Goal: Information Seeking & Learning: Learn about a topic

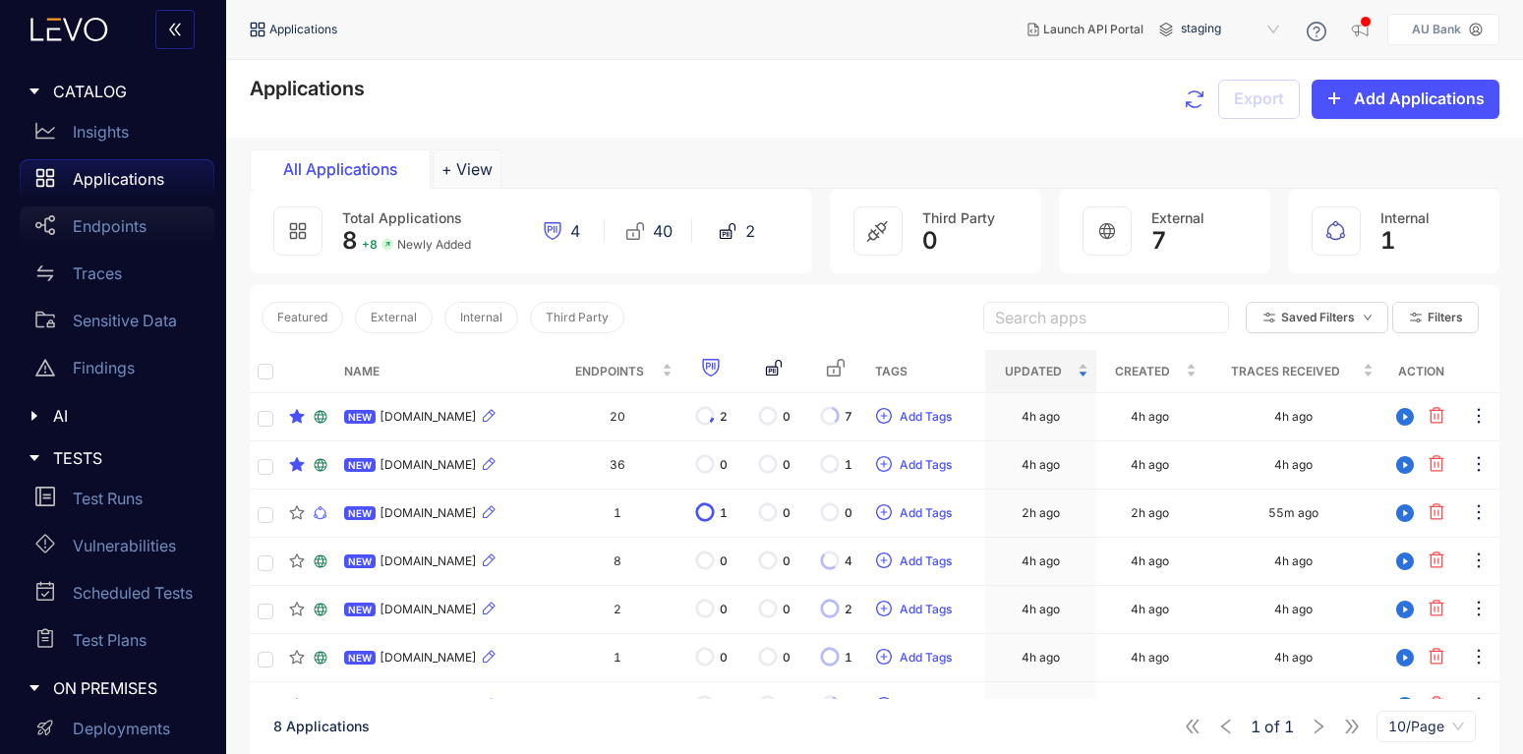
click at [94, 239] on div "Endpoints" at bounding box center [117, 225] width 195 height 39
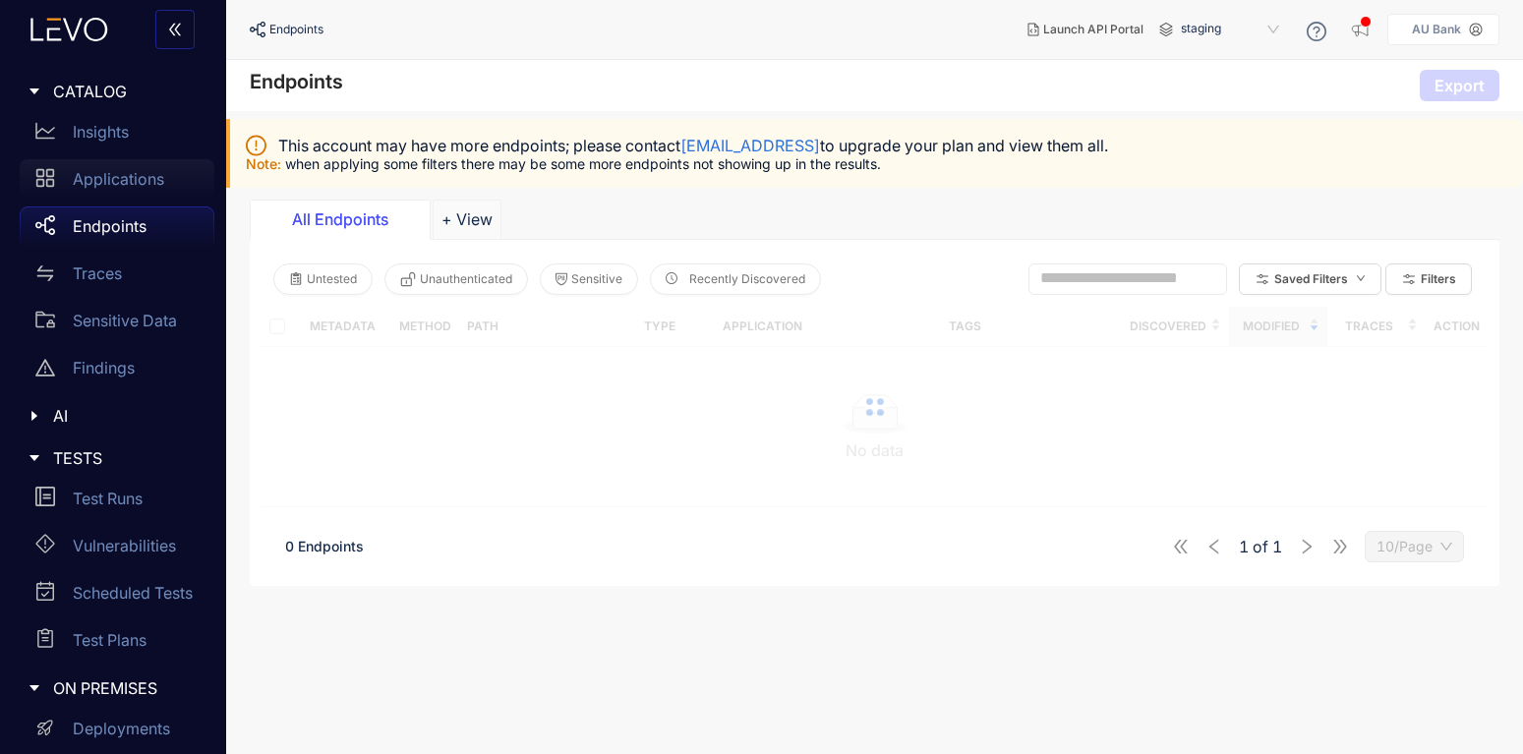
click at [124, 182] on p "Applications" at bounding box center [118, 179] width 91 height 18
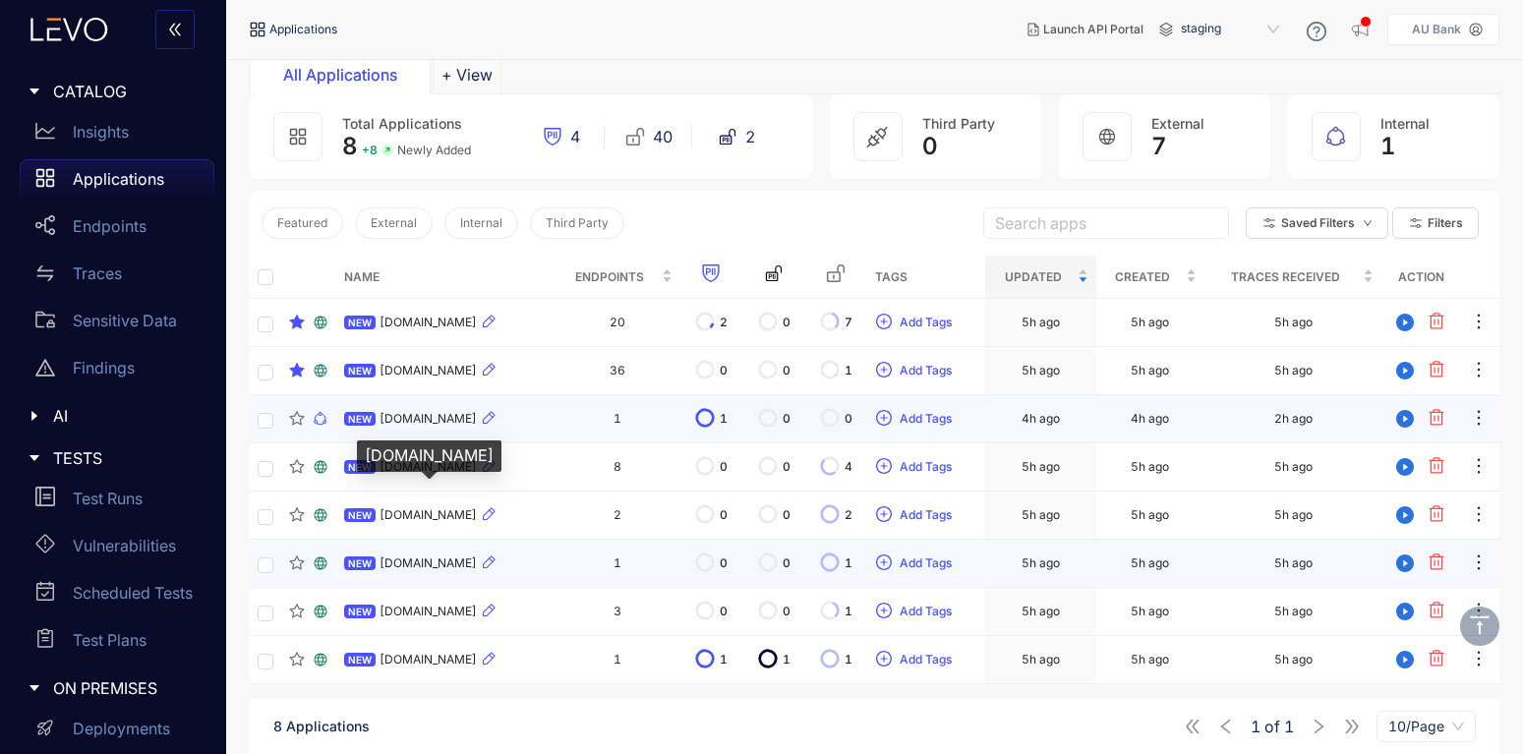
scroll to position [141, 0]
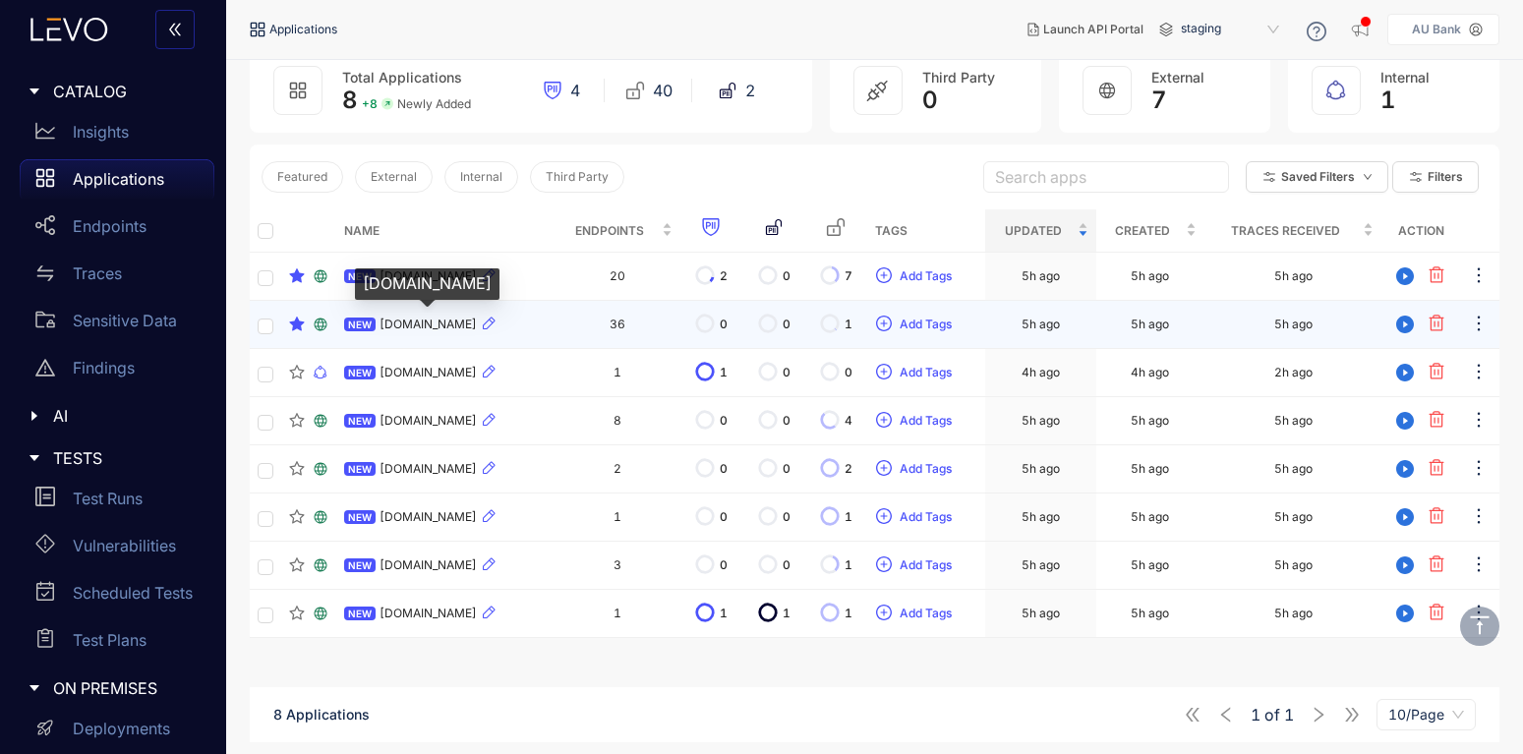
click at [412, 324] on span "[DOMAIN_NAME]" at bounding box center [428, 325] width 97 height 14
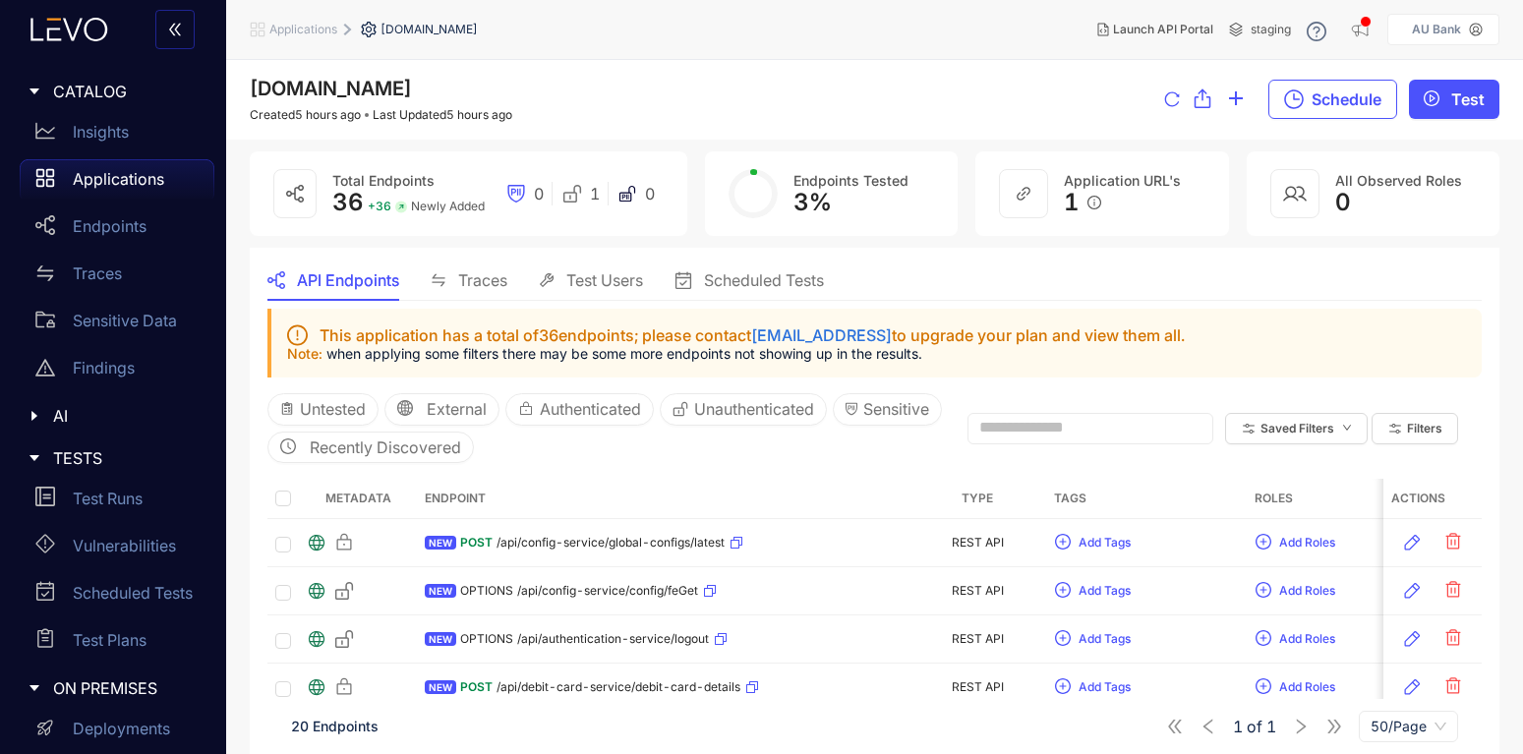
click at [480, 271] on span "Traces" at bounding box center [482, 280] width 49 height 18
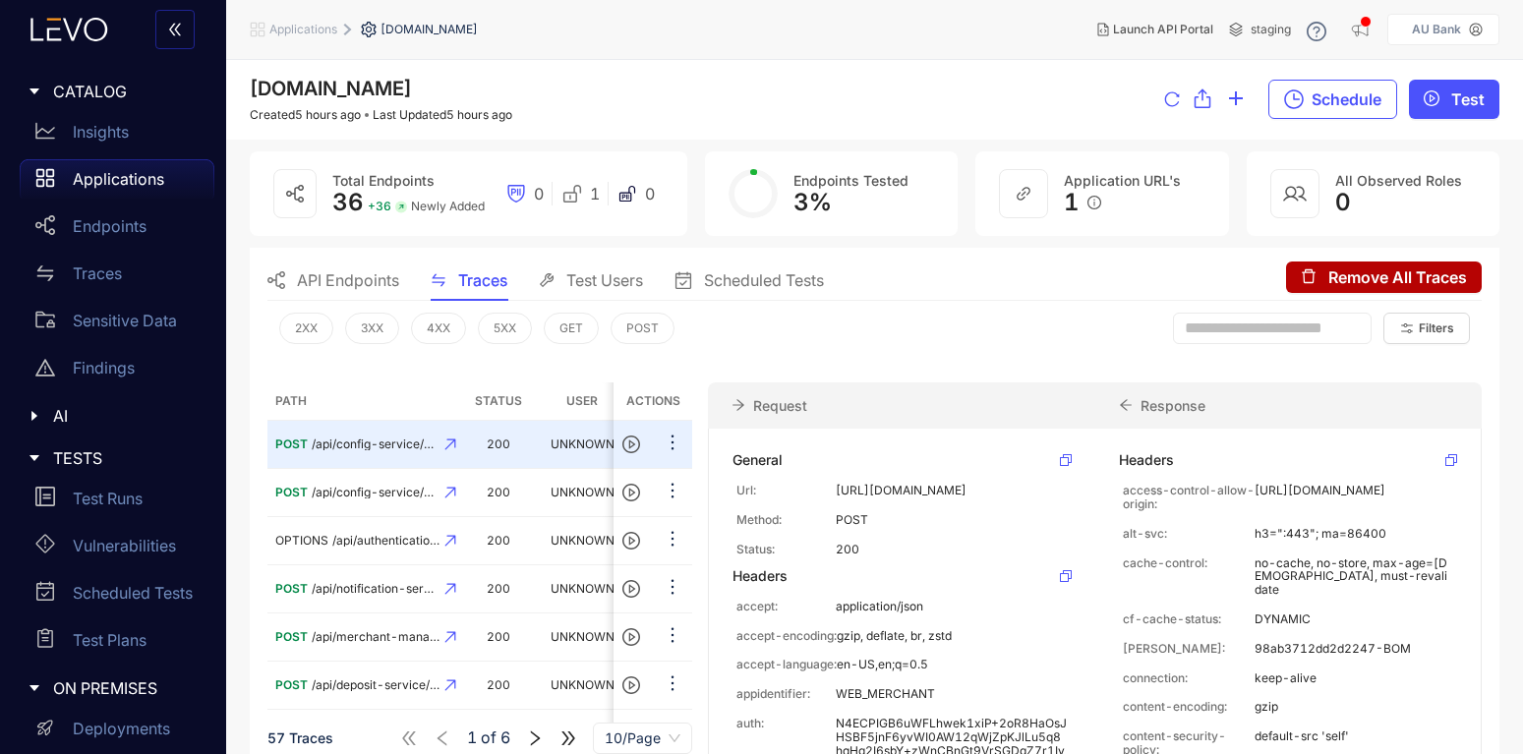
click at [340, 266] on div "API Endpoints" at bounding box center [333, 280] width 132 height 41
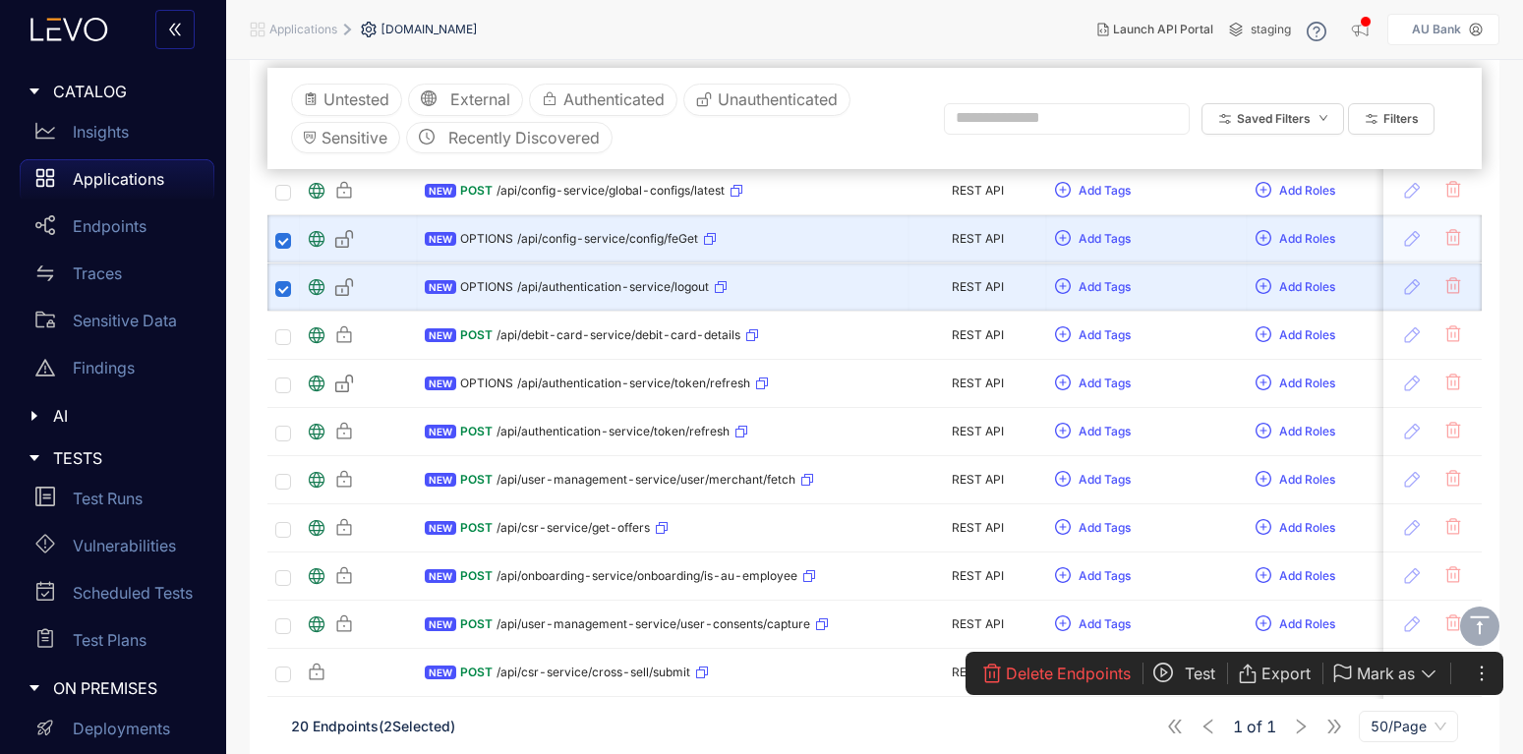
scroll to position [354, 0]
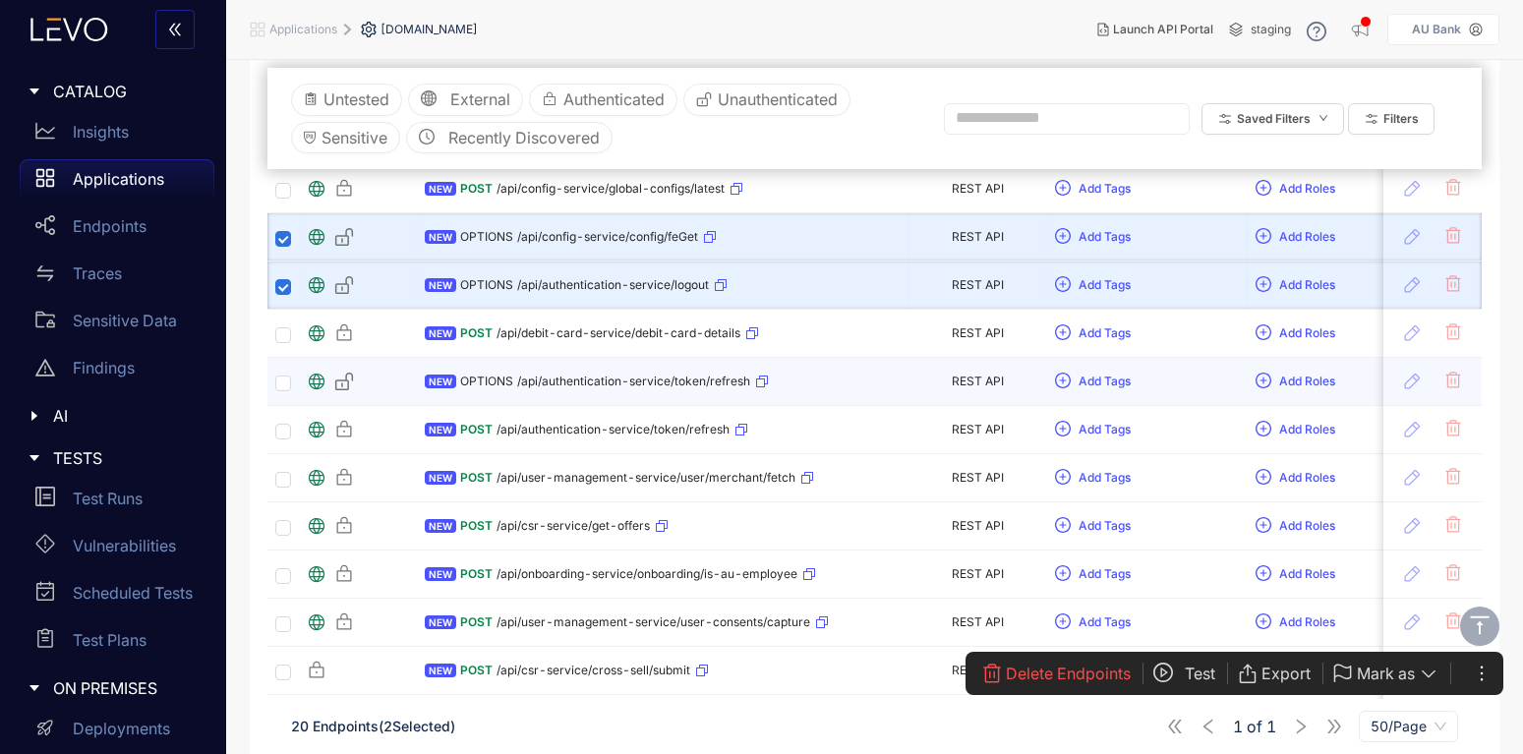
click at [274, 383] on td at bounding box center [282, 382] width 31 height 48
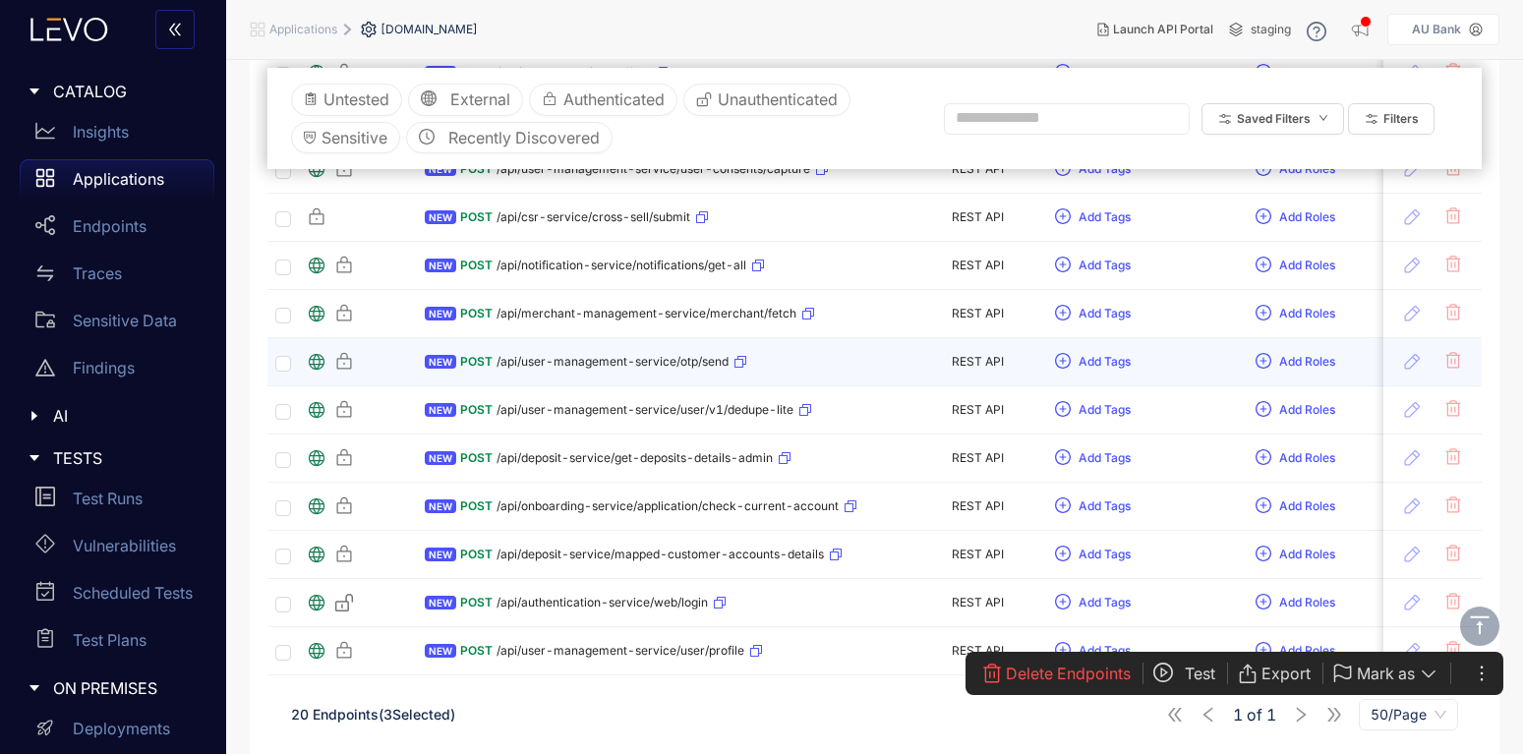
scroll to position [571, 0]
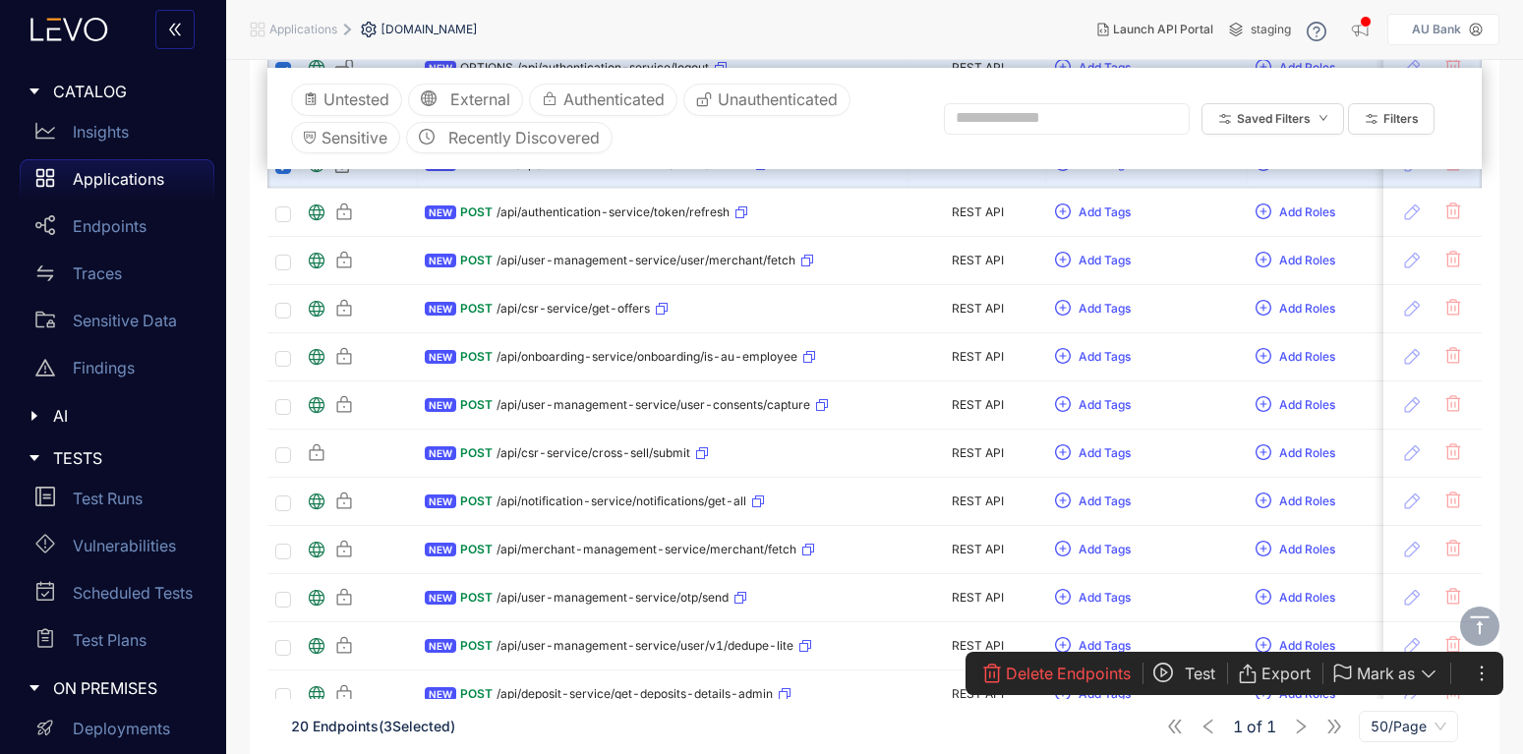
click at [1045, 676] on span "Delete Endpoints" at bounding box center [1068, 674] width 125 height 18
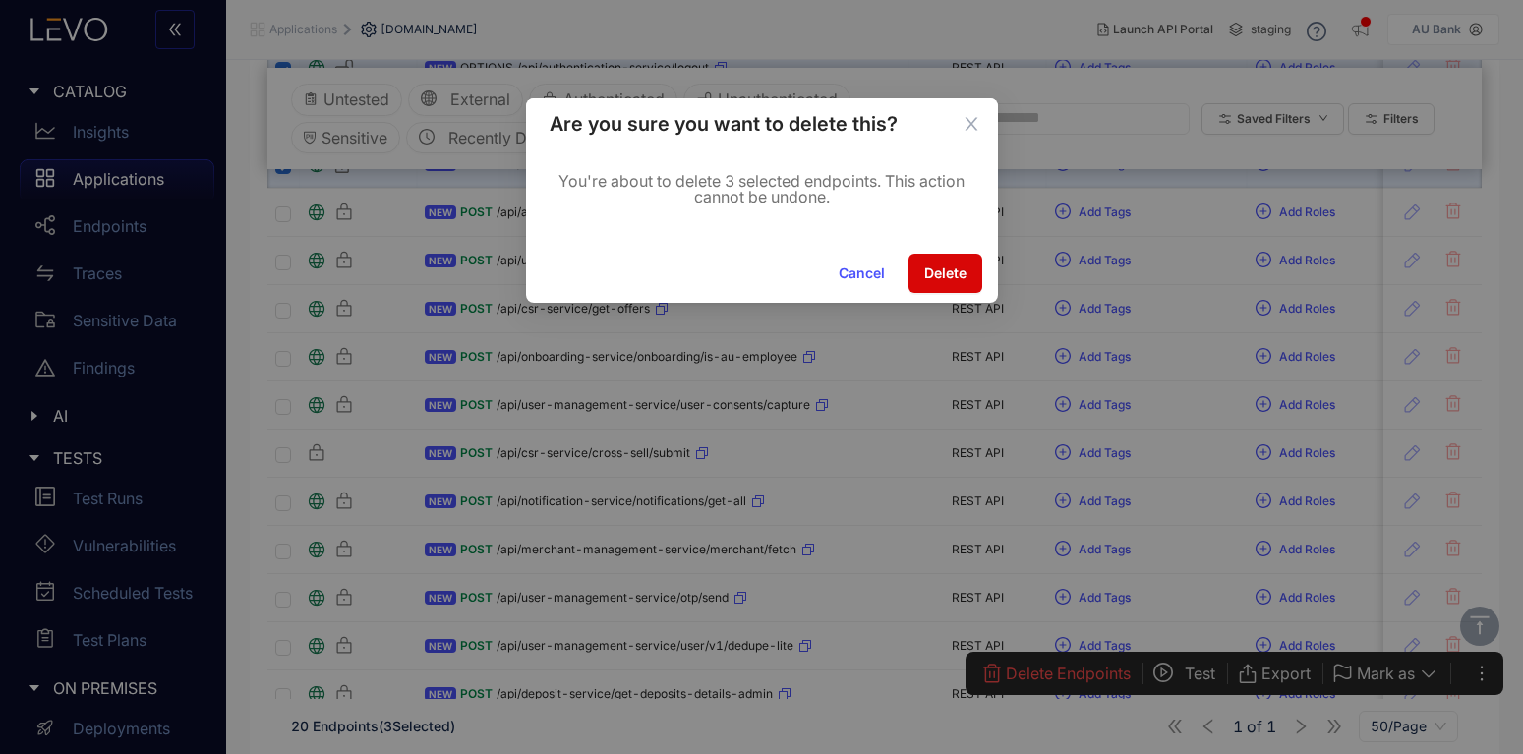
click at [956, 282] on button "Delete" at bounding box center [946, 273] width 74 height 39
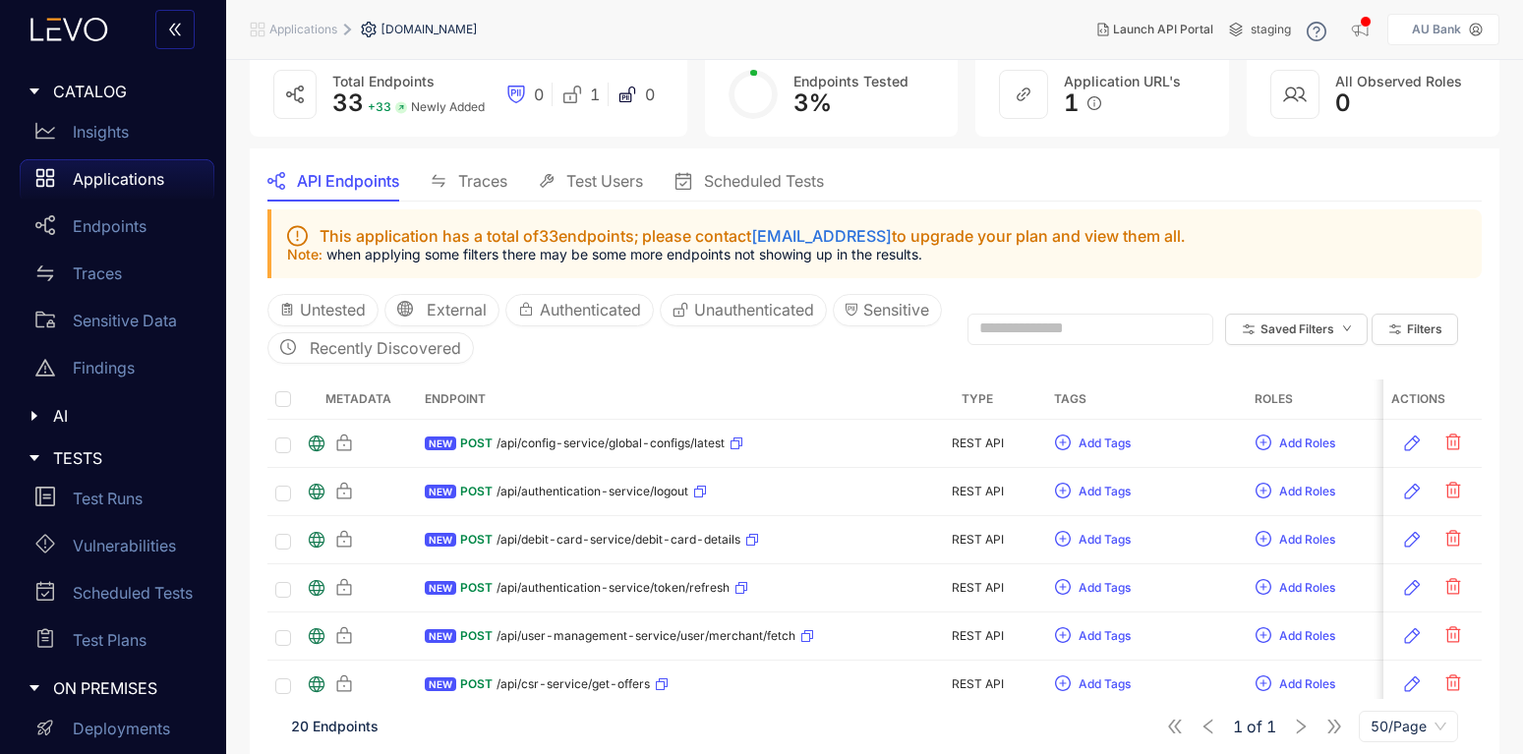
scroll to position [0, 0]
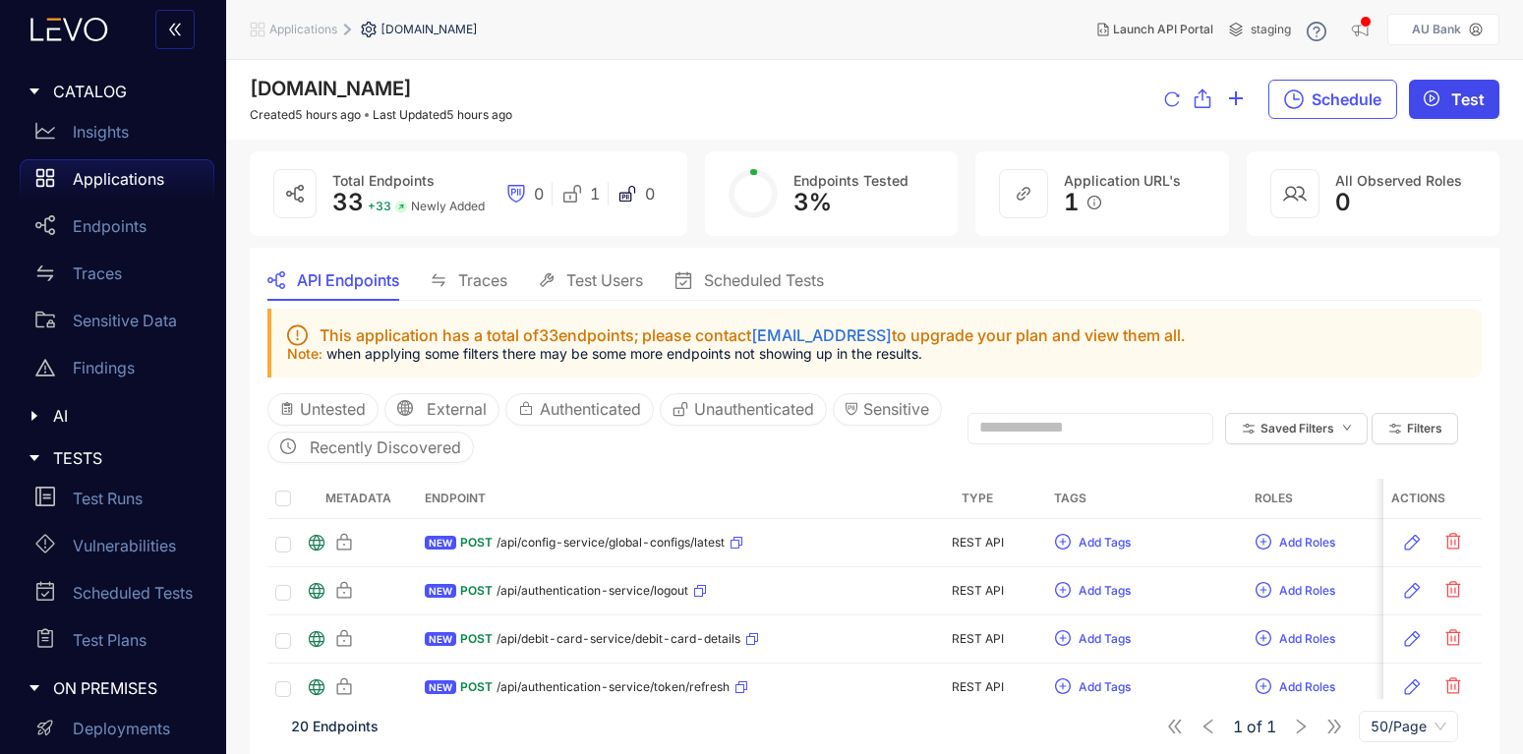
click at [1450, 103] on button "Test" at bounding box center [1454, 99] width 90 height 39
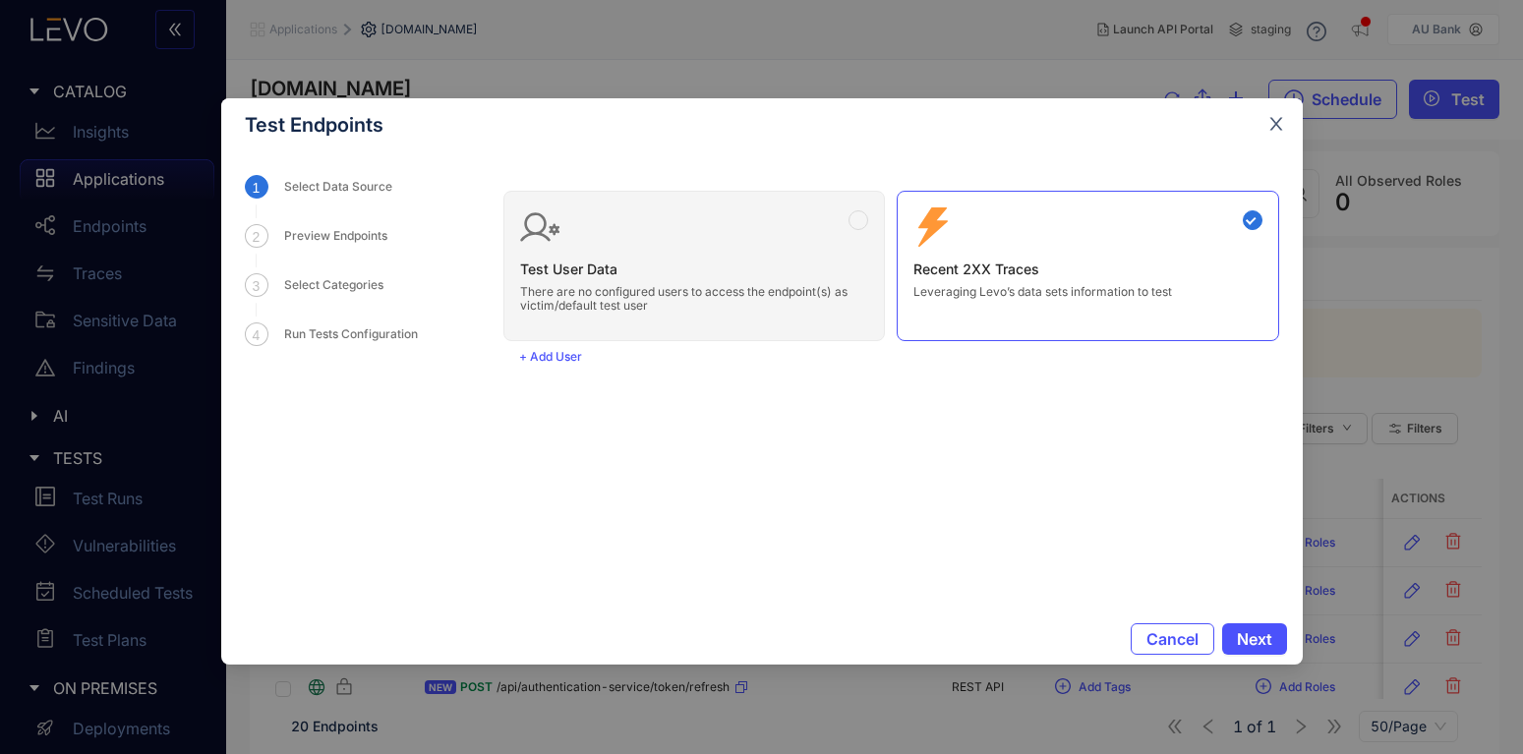
click at [1287, 129] on span "Close" at bounding box center [1276, 124] width 53 height 53
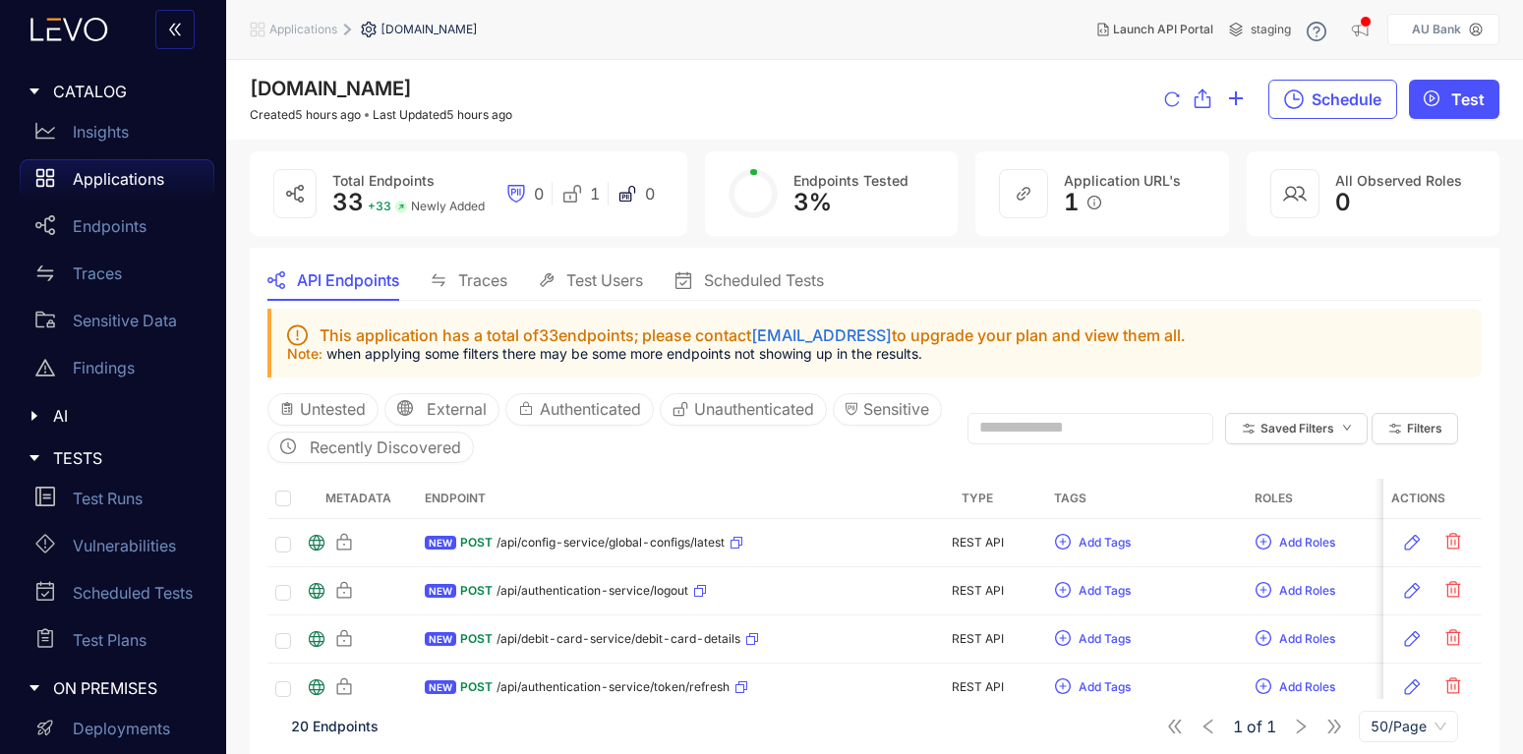
click at [111, 183] on p "Applications" at bounding box center [118, 179] width 91 height 18
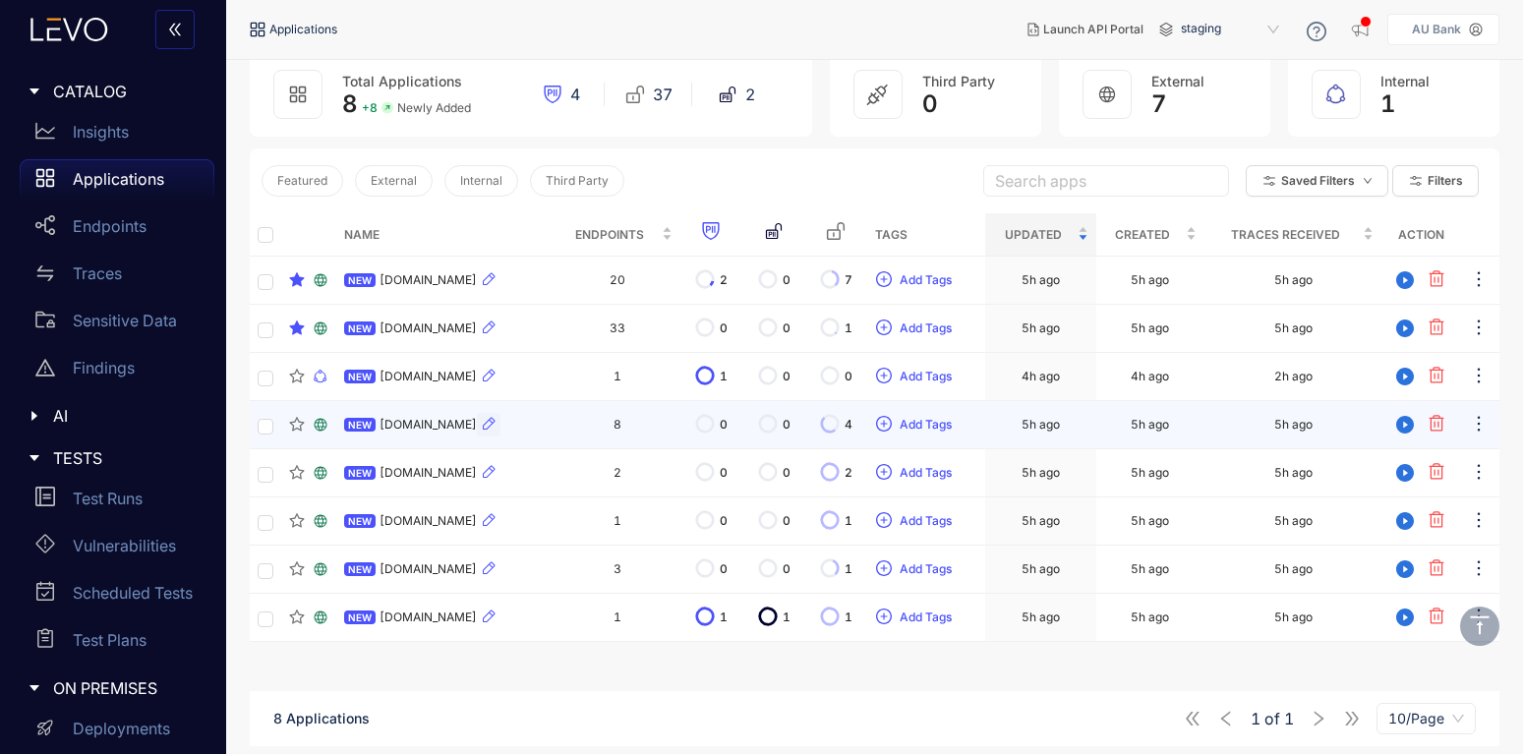
scroll to position [141, 0]
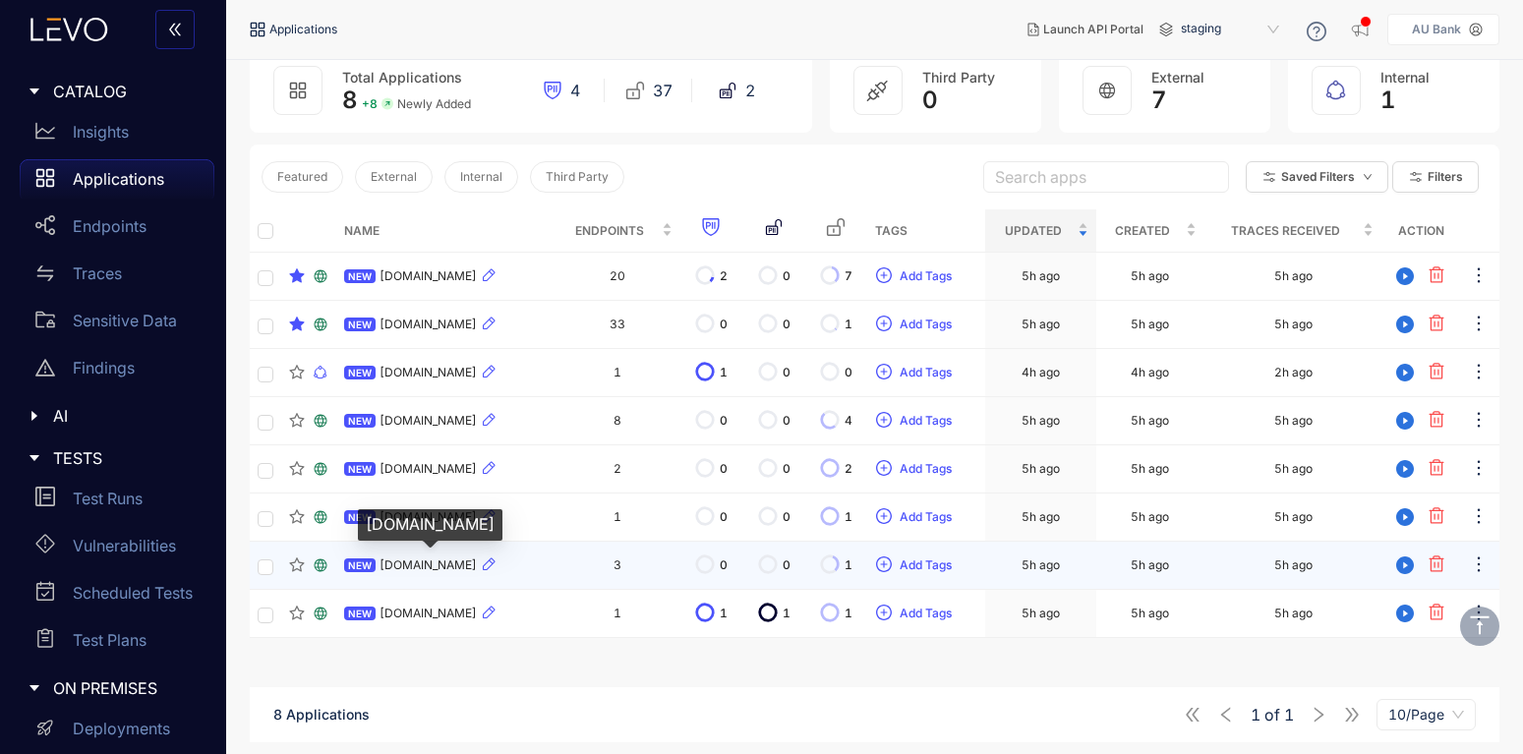
click at [426, 561] on span "[DOMAIN_NAME]" at bounding box center [428, 566] width 97 height 14
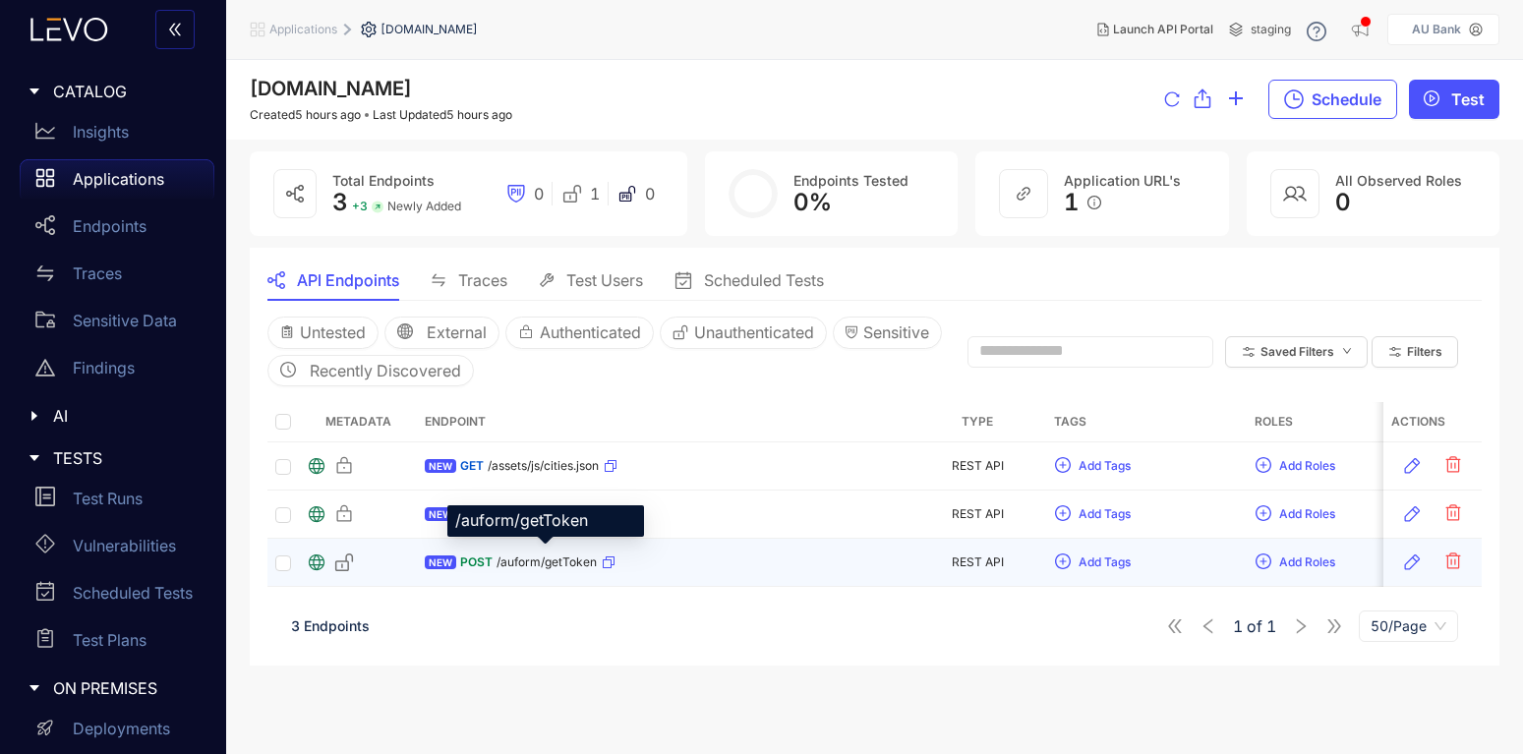
click at [551, 564] on span "/auform/getToken" at bounding box center [547, 563] width 100 height 14
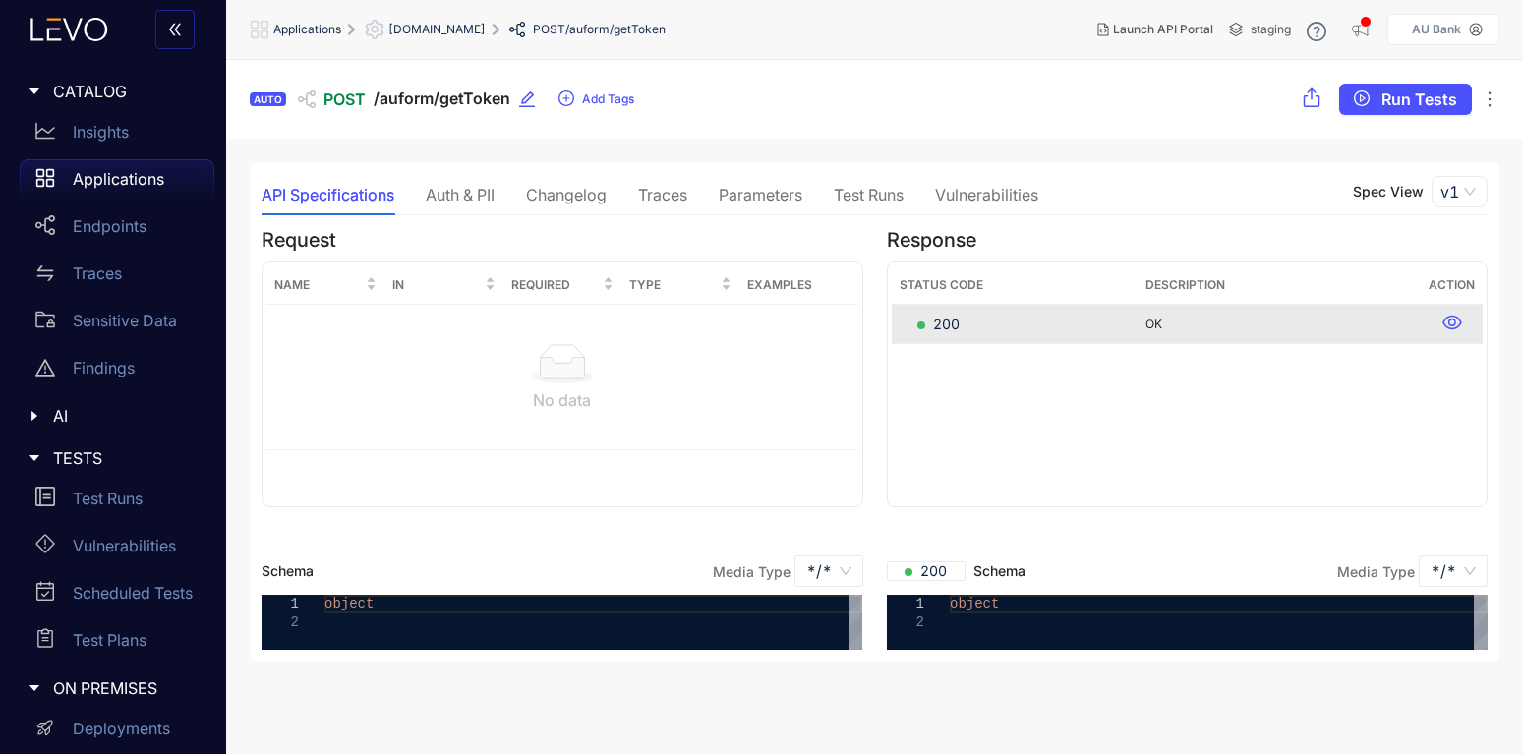
click at [649, 191] on div "Traces" at bounding box center [662, 195] width 49 height 18
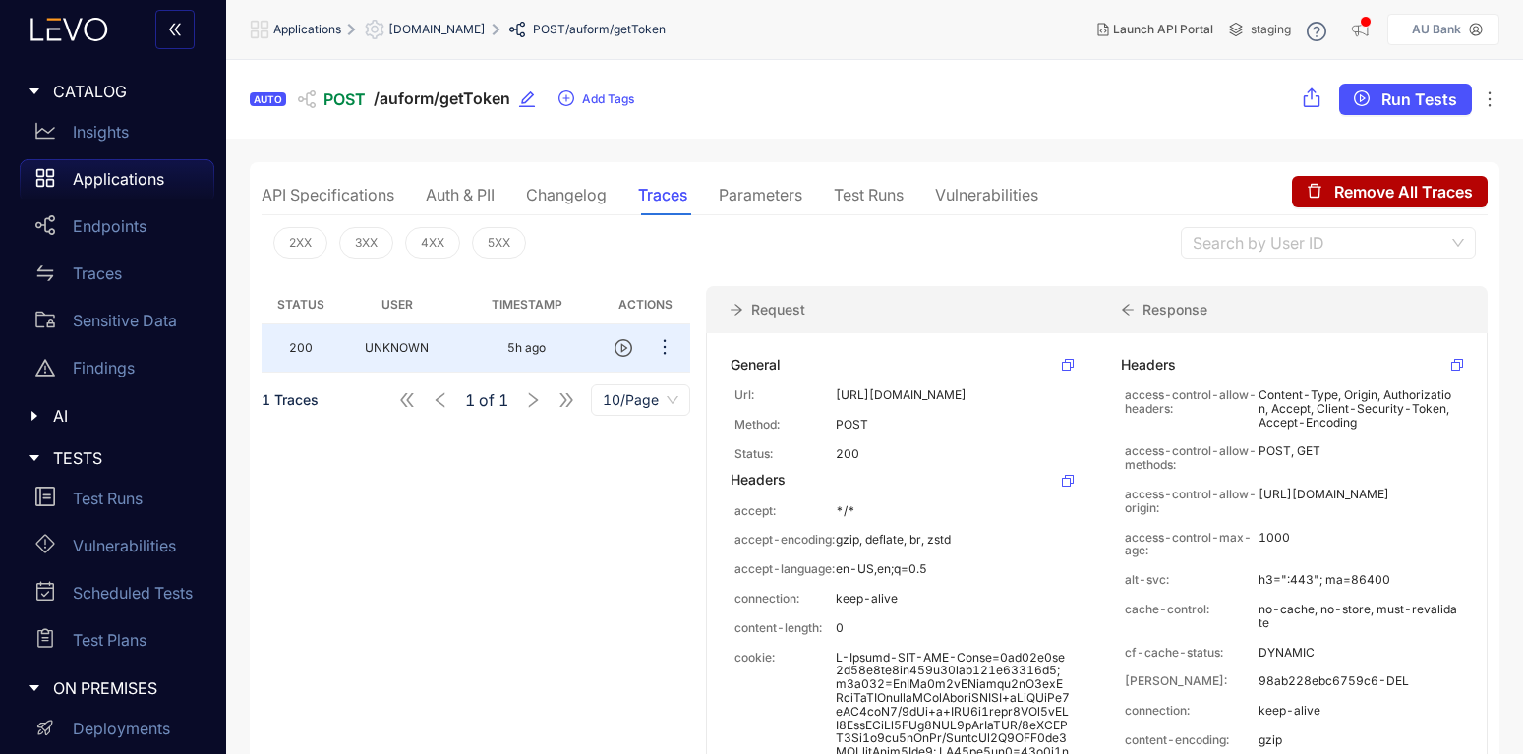
click at [364, 190] on div "API Specifications" at bounding box center [328, 195] width 133 height 18
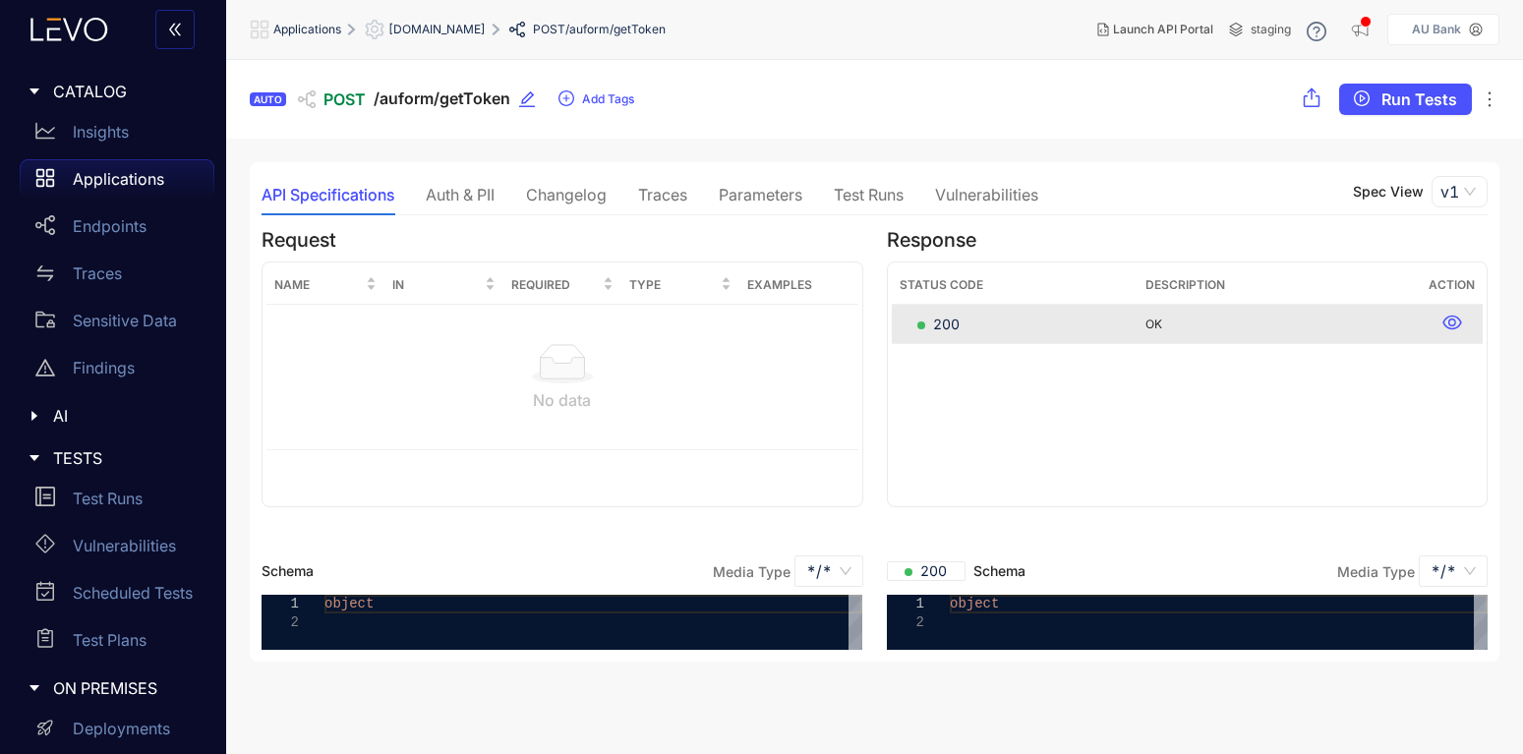
click at [118, 181] on p "Applications" at bounding box center [118, 179] width 91 height 18
